Goal: Information Seeking & Learning: Learn about a topic

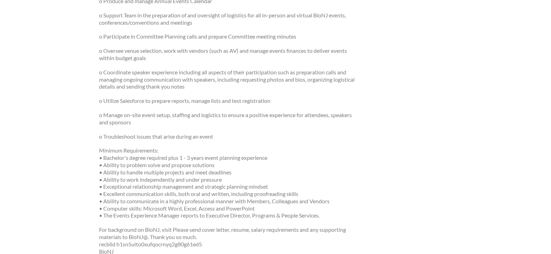
scroll to position [313, 0]
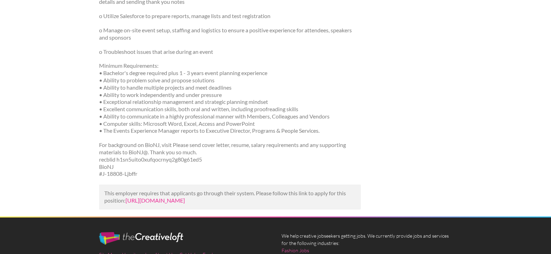
click at [176, 204] on link "https://lensa.com/job-v1/bionj/trenton-nj/event-manager/9407c5ee9a044a9d947d266…" at bounding box center [154, 200] width 59 height 7
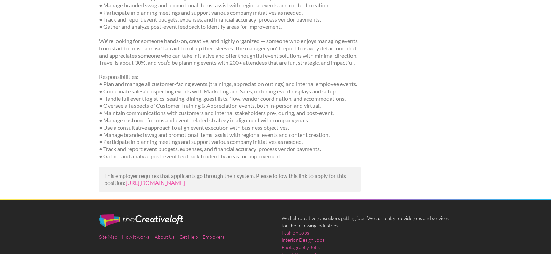
scroll to position [209, 0]
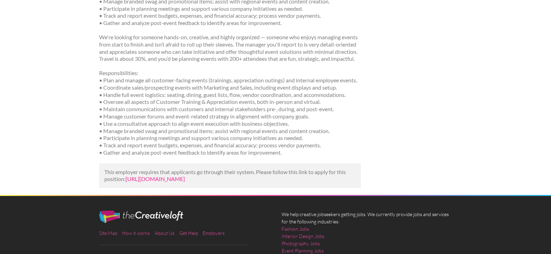
click at [185, 182] on link "[URL][DOMAIN_NAME]" at bounding box center [154, 179] width 59 height 7
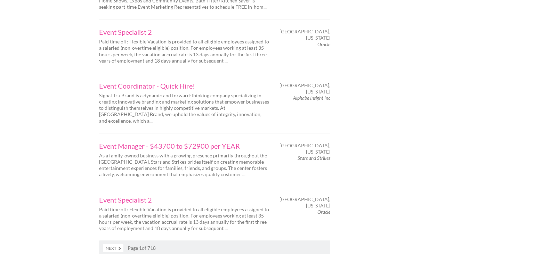
scroll to position [1182, 0]
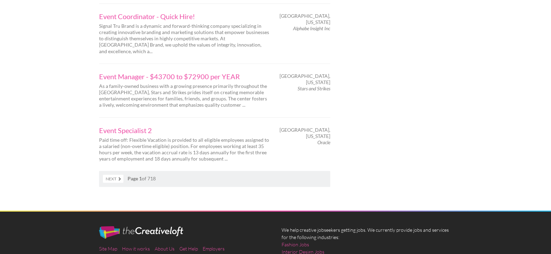
click at [112, 175] on link "Next" at bounding box center [113, 179] width 21 height 8
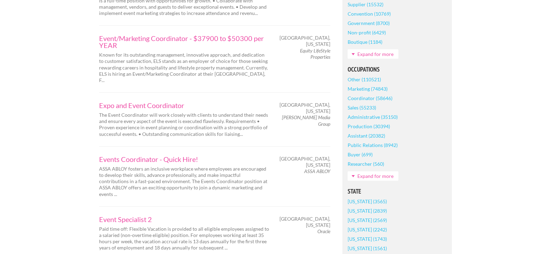
scroll to position [278, 0]
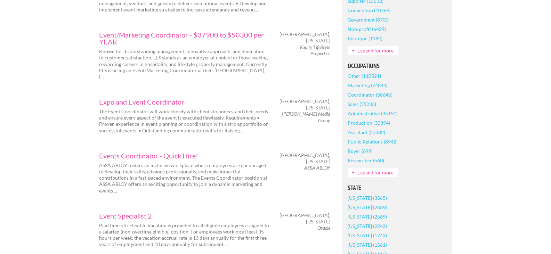
click at [132, 152] on div "Events Coordinator - Quick Hire! ASSA ABLOY fosters an inclusive workplace wher…" at bounding box center [184, 173] width 183 height 42
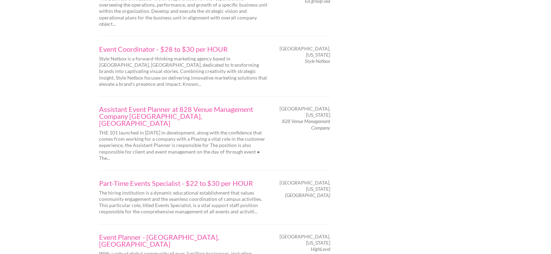
scroll to position [1112, 0]
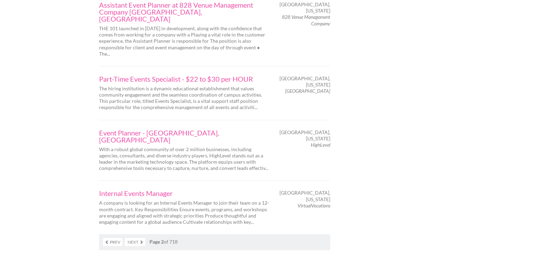
click at [136, 238] on link "Next" at bounding box center [135, 242] width 21 height 8
